Goal: Task Accomplishment & Management: Complete application form

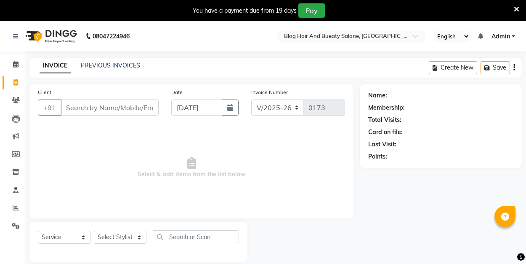
select select "8741"
select select "service"
click at [128, 107] on input "Client" at bounding box center [110, 107] width 98 height 16
click at [137, 107] on input "Client" at bounding box center [110, 107] width 98 height 16
type input "9501210775"
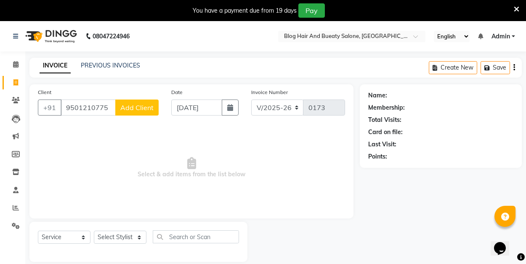
click at [147, 109] on span "Add Client" at bounding box center [136, 107] width 33 height 8
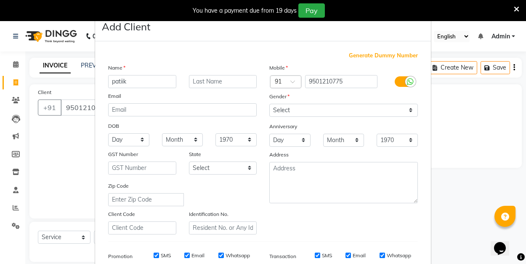
type input "patiik"
click at [301, 112] on select "Select [DEMOGRAPHIC_DATA] [DEMOGRAPHIC_DATA] Other Prefer Not To Say" at bounding box center [343, 110] width 149 height 13
select select "[DEMOGRAPHIC_DATA]"
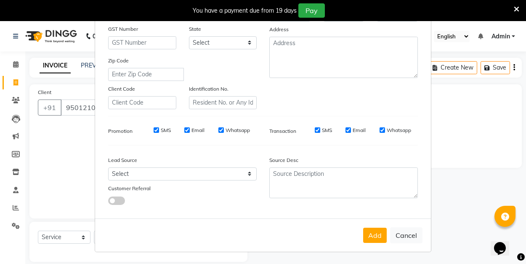
scroll to position [125, 0]
click at [380, 234] on button "Add" at bounding box center [375, 235] width 24 height 15
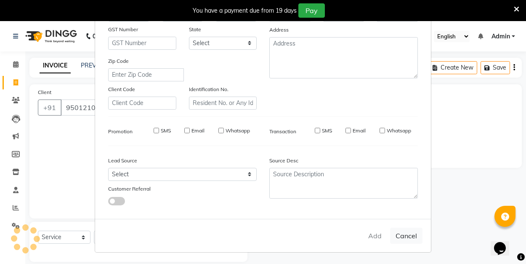
select select
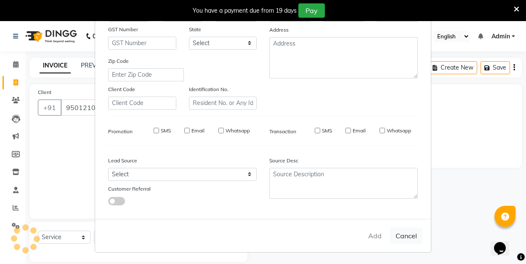
select select
checkbox input "false"
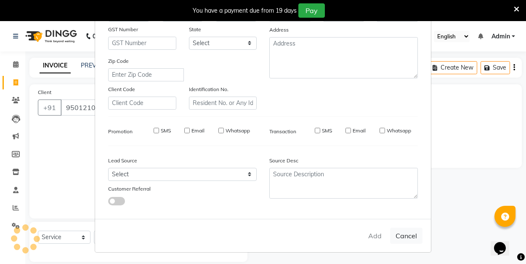
checkbox input "false"
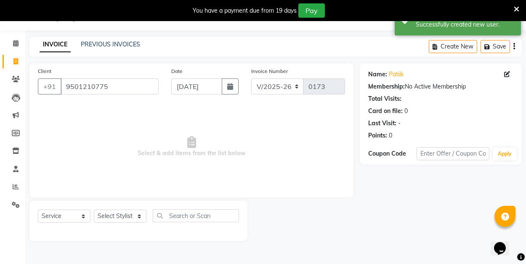
scroll to position [21, 0]
click at [135, 214] on select "Select Stylist ALI Manager [PERSON_NAME] [PERSON_NAME]" at bounding box center [120, 215] width 53 height 13
select select "89036"
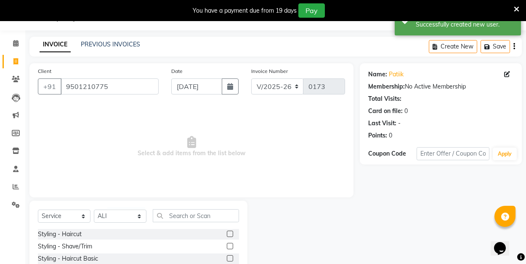
click at [232, 232] on label at bounding box center [230, 233] width 6 height 6
click at [232, 232] on input "checkbox" at bounding box center [229, 233] width 5 height 5
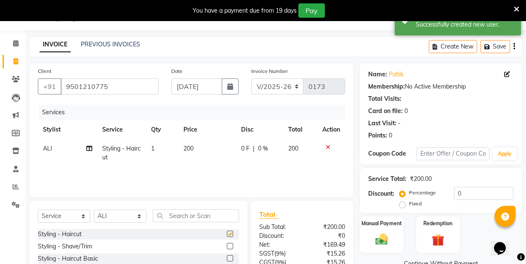
checkbox input "false"
click at [409, 203] on label "Fixed" at bounding box center [415, 204] width 13 height 8
click at [404, 203] on input "Fixed" at bounding box center [404, 203] width 6 height 6
radio input "true"
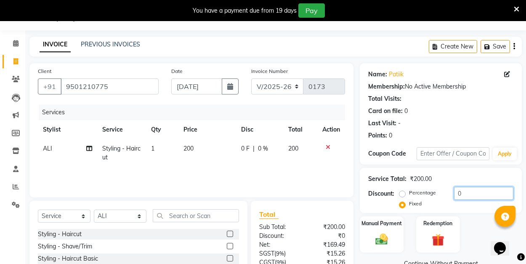
click at [464, 192] on input "0" at bounding box center [483, 192] width 59 height 13
type input "50"
click at [371, 242] on img at bounding box center [381, 239] width 21 height 15
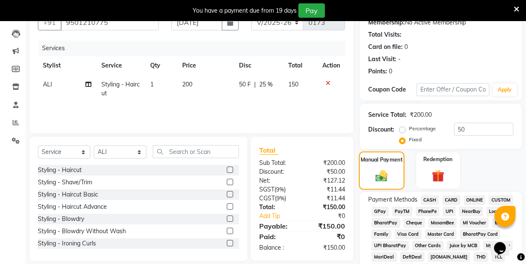
scroll to position [90, 0]
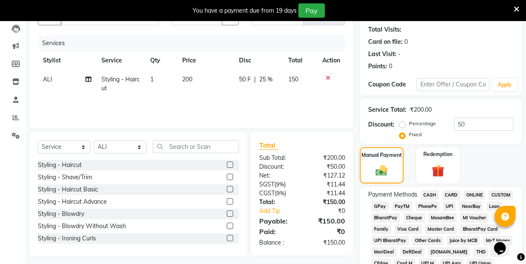
click at [448, 205] on span "UPI" at bounding box center [449, 206] width 13 height 10
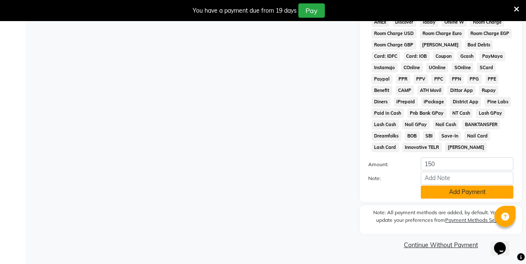
scroll to position [421, 0]
click at [447, 194] on button "Add Payment" at bounding box center [467, 192] width 93 height 13
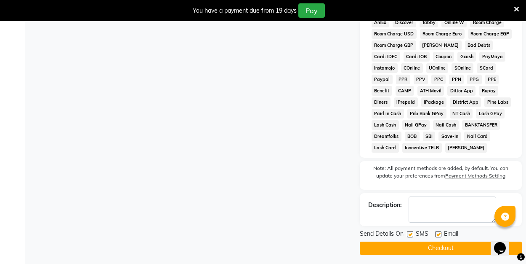
click at [439, 232] on label at bounding box center [438, 234] width 6 height 6
click at [439, 232] on input "checkbox" at bounding box center [437, 234] width 5 height 5
checkbox input "false"
click at [437, 245] on button "Checkout" at bounding box center [441, 247] width 162 height 13
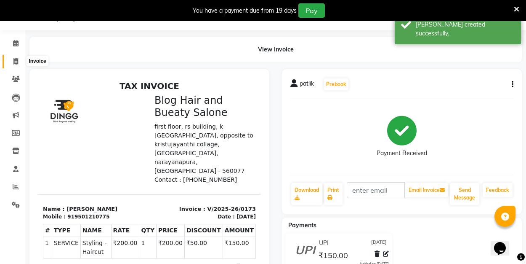
click at [19, 59] on span at bounding box center [15, 62] width 15 height 10
select select "8741"
select select "service"
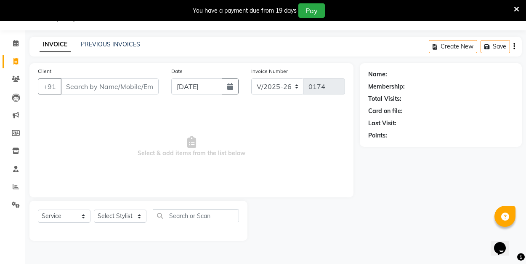
click at [77, 133] on span "Select & add items from the list below" at bounding box center [191, 146] width 307 height 84
click at [114, 42] on link "PREVIOUS INVOICES" at bounding box center [110, 44] width 59 height 8
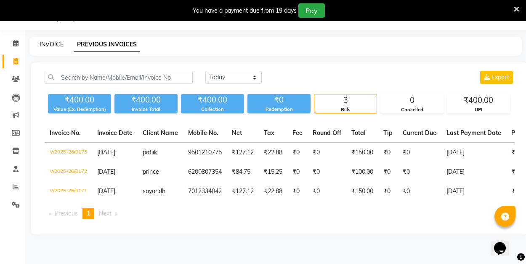
click at [56, 45] on link "INVOICE" at bounding box center [52, 44] width 24 height 8
select select "8741"
select select "service"
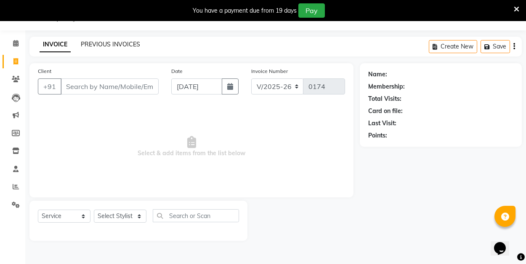
click at [106, 45] on link "PREVIOUS INVOICES" at bounding box center [110, 44] width 59 height 8
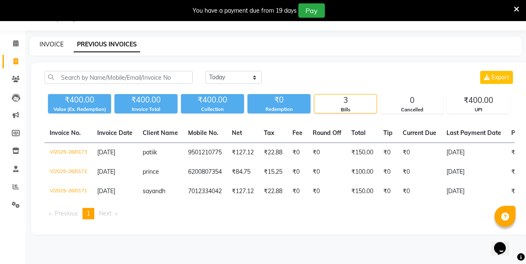
click at [57, 44] on link "INVOICE" at bounding box center [52, 44] width 24 height 8
select select "8741"
select select "service"
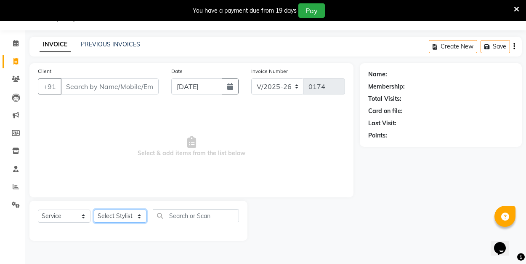
select select "89036"
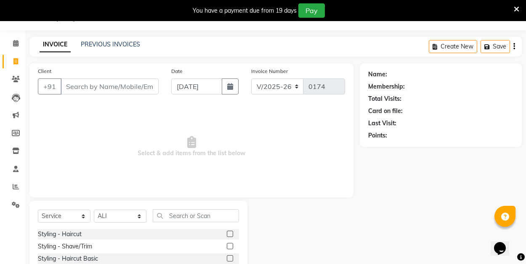
click at [231, 234] on label at bounding box center [230, 233] width 6 height 6
click at [231, 234] on input "checkbox" at bounding box center [229, 233] width 5 height 5
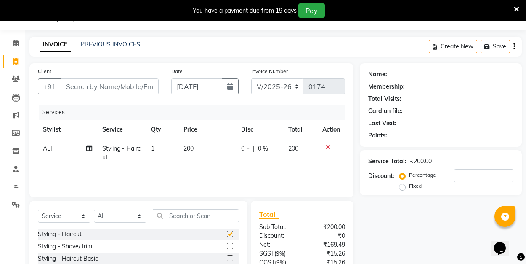
checkbox input "false"
click at [104, 85] on input "Client" at bounding box center [110, 86] width 98 height 16
type input "9"
type input "0"
type input "9137757160"
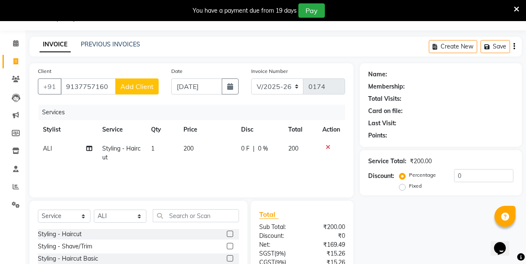
click at [131, 87] on span "Add Client" at bounding box center [136, 86] width 33 height 8
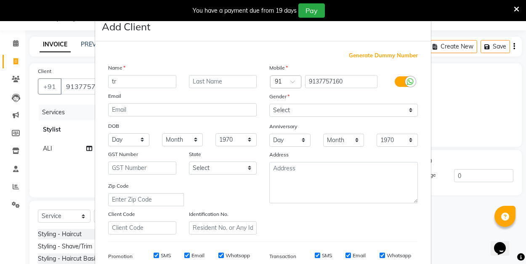
type input "t"
click at [140, 81] on input "[GEOGRAPHIC_DATA]" at bounding box center [142, 81] width 68 height 13
type input "drubav"
select select "[DEMOGRAPHIC_DATA]"
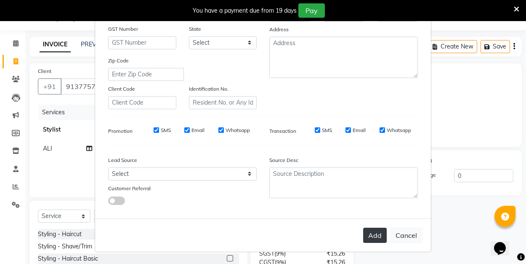
scroll to position [125, 0]
click at [376, 233] on button "Add" at bounding box center [375, 235] width 24 height 15
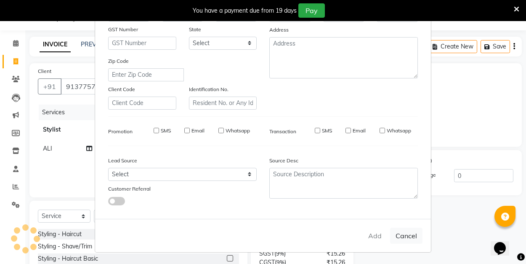
select select
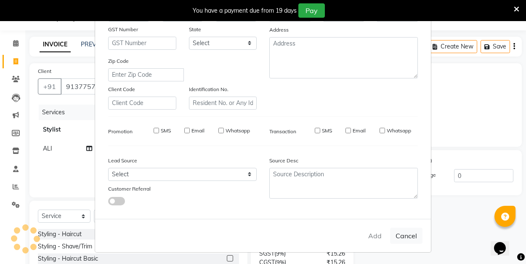
select select
checkbox input "false"
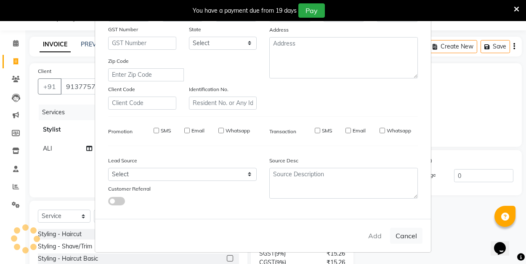
checkbox input "false"
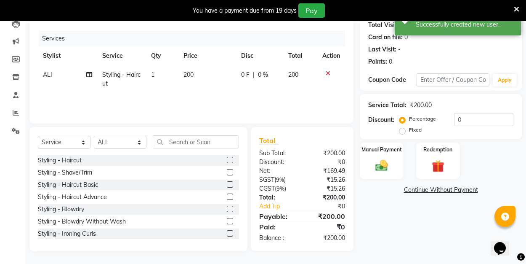
scroll to position [95, 0]
click at [409, 129] on label "Fixed" at bounding box center [415, 130] width 13 height 8
click at [404, 129] on input "Fixed" at bounding box center [404, 130] width 6 height 6
radio input "true"
click at [472, 119] on input "0" at bounding box center [483, 119] width 59 height 13
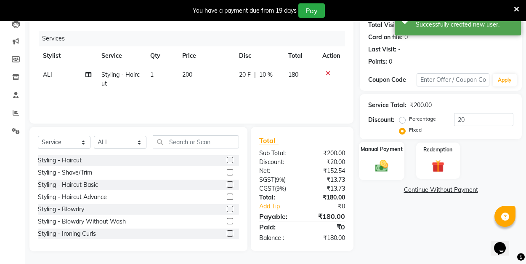
click at [381, 171] on img at bounding box center [381, 165] width 21 height 15
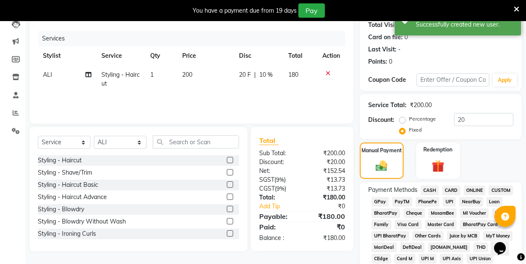
click at [449, 200] on span "UPI" at bounding box center [449, 202] width 13 height 10
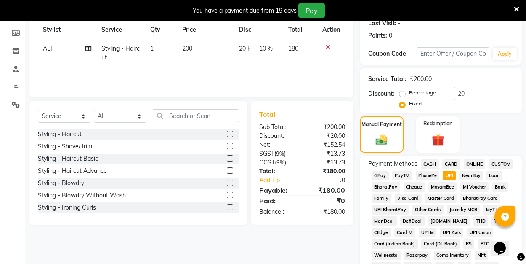
scroll to position [121, 0]
click at [465, 93] on input "20" at bounding box center [483, 92] width 59 height 13
type input "2"
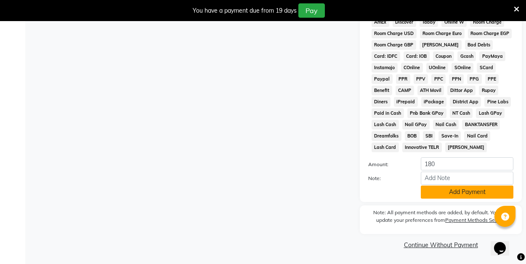
scroll to position [421, 0]
type input "50"
click at [440, 188] on button "Add Payment" at bounding box center [467, 192] width 93 height 13
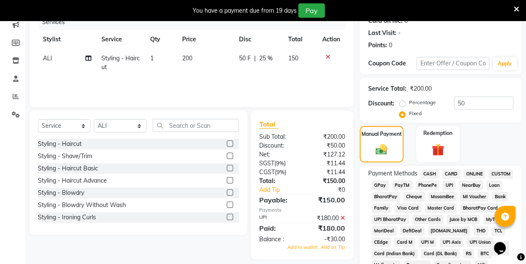
scroll to position [111, 0]
click at [274, 56] on div "50 F | 25 %" at bounding box center [258, 58] width 39 height 9
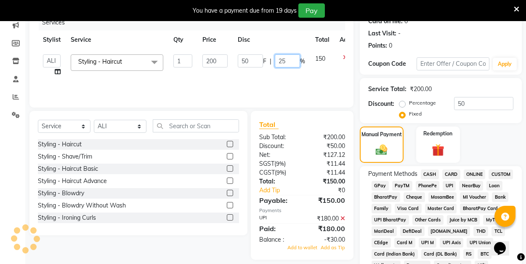
click at [287, 61] on input "25" at bounding box center [287, 60] width 25 height 13
type input "2"
click at [317, 84] on div "Services Stylist Service Qty Price Disc Total Action ALI Manager [PERSON_NAME] …" at bounding box center [191, 57] width 307 height 84
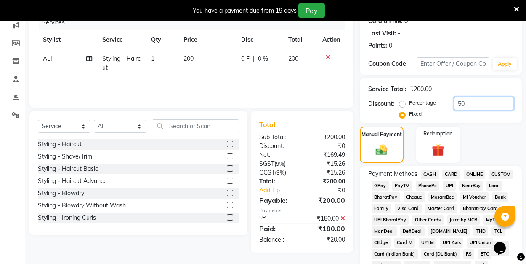
click at [464, 101] on input "50" at bounding box center [483, 103] width 59 height 13
click at [449, 185] on span "UPI" at bounding box center [449, 186] width 13 height 10
click at [343, 217] on icon at bounding box center [343, 218] width 5 height 6
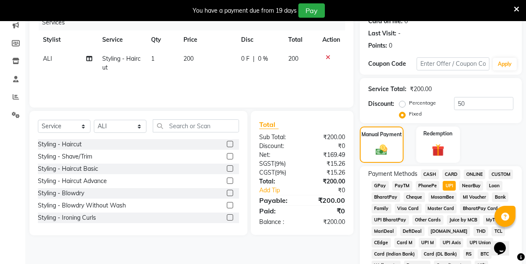
click at [409, 101] on label "Percentage" at bounding box center [422, 103] width 27 height 8
click at [402, 101] on input "Percentage" at bounding box center [404, 103] width 6 height 6
radio input "true"
click at [409, 114] on label "Fixed" at bounding box center [415, 114] width 13 height 8
click at [401, 114] on input "Fixed" at bounding box center [404, 114] width 6 height 6
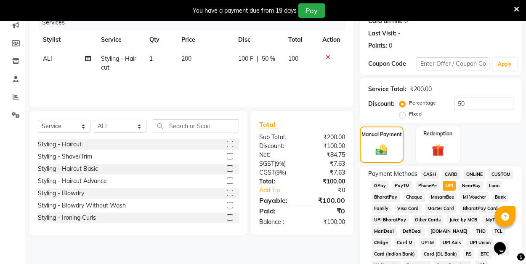
radio input "true"
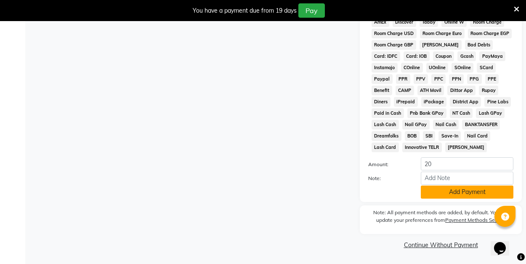
scroll to position [421, 0]
click at [458, 187] on button "Add Payment" at bounding box center [467, 192] width 93 height 13
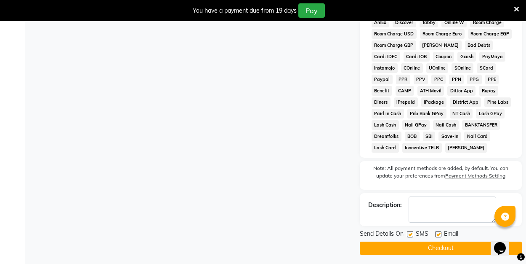
click at [439, 234] on label at bounding box center [438, 234] width 6 height 6
click at [439, 234] on input "checkbox" at bounding box center [437, 234] width 5 height 5
checkbox input "false"
click at [440, 246] on button "Checkout" at bounding box center [441, 247] width 162 height 13
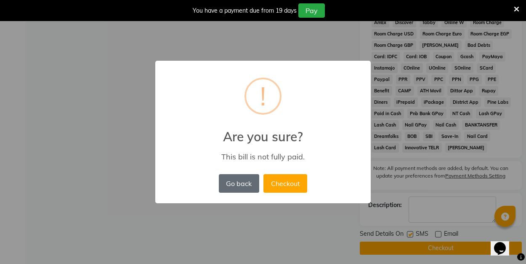
click at [244, 178] on button "Go back" at bounding box center [239, 183] width 40 height 19
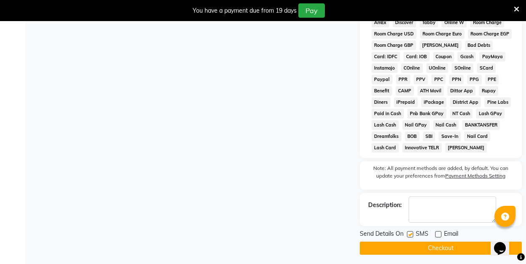
click at [416, 243] on button "Checkout" at bounding box center [441, 247] width 162 height 13
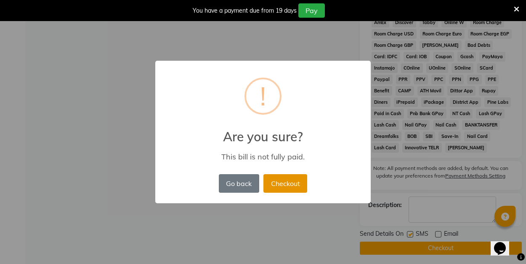
click at [281, 183] on button "Checkout" at bounding box center [286, 183] width 44 height 19
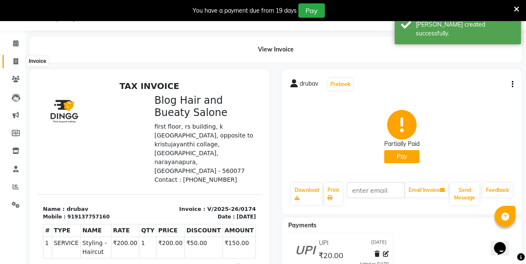
click at [14, 57] on span at bounding box center [15, 62] width 15 height 10
select select "service"
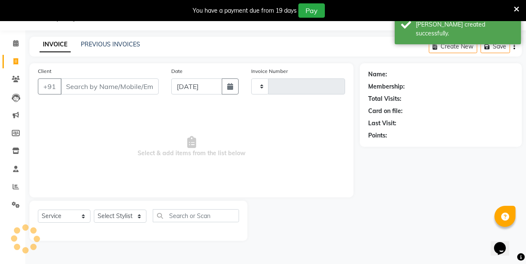
type input "0175"
select select "8741"
click at [110, 141] on span "Select & add items from the list below" at bounding box center [191, 146] width 307 height 84
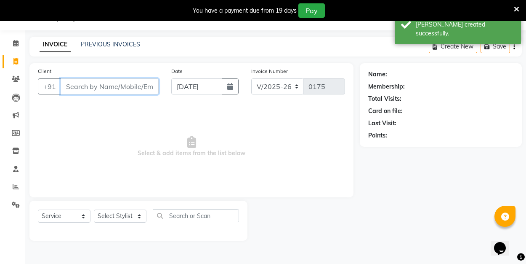
click at [95, 87] on input "Client" at bounding box center [110, 86] width 98 height 16
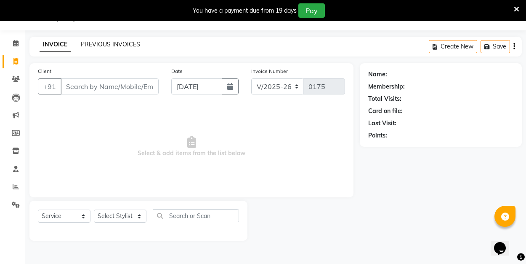
click at [131, 40] on link "PREVIOUS INVOICES" at bounding box center [110, 44] width 59 height 8
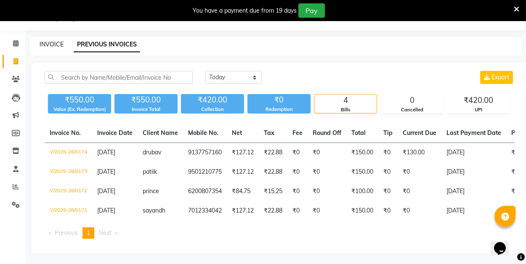
click at [56, 45] on link "INVOICE" at bounding box center [52, 44] width 24 height 8
select select "service"
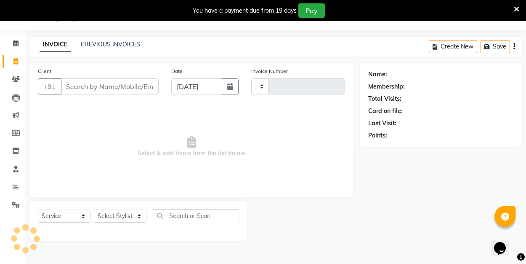
type input "0175"
select select "8741"
click at [124, 41] on link "PREVIOUS INVOICES" at bounding box center [110, 44] width 59 height 8
